Goal: Find specific page/section

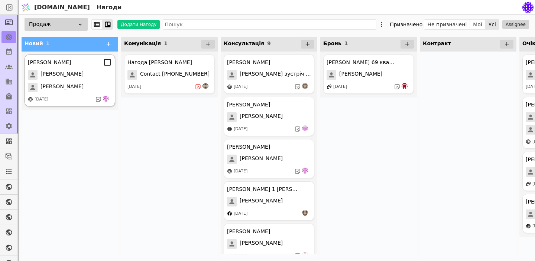
click at [82, 81] on div "Олександр Курдонери Галина Мельник Олександр 30.08.2025" at bounding box center [70, 81] width 91 height 52
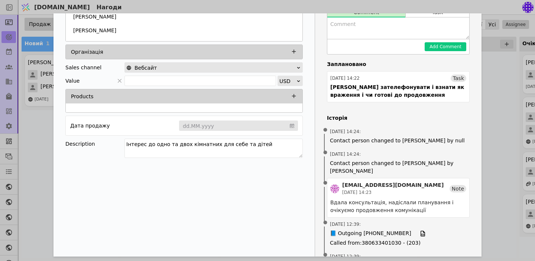
scroll to position [83, 0]
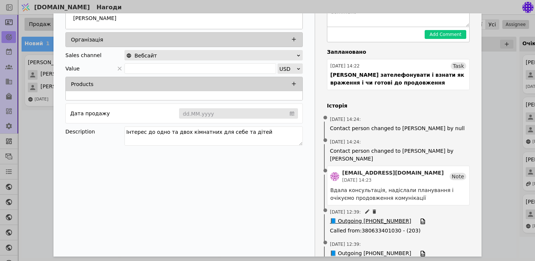
click at [378, 218] on span "📘 Outgoing [PHONE_NUMBER]" at bounding box center [370, 222] width 81 height 8
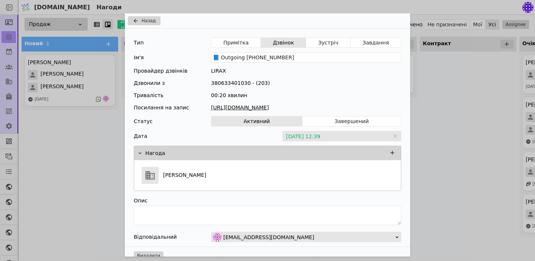
click at [316, 105] on link "[URL][DOMAIN_NAME]" at bounding box center [306, 108] width 190 height 8
click at [434, 89] on div "Назад Тип Примітка Дзвінок Зустріч Завдання Ім'я 📘 Outgoing [PHONE_NUMBER] Пров…" at bounding box center [267, 130] width 535 height 261
